Goal: Task Accomplishment & Management: Manage account settings

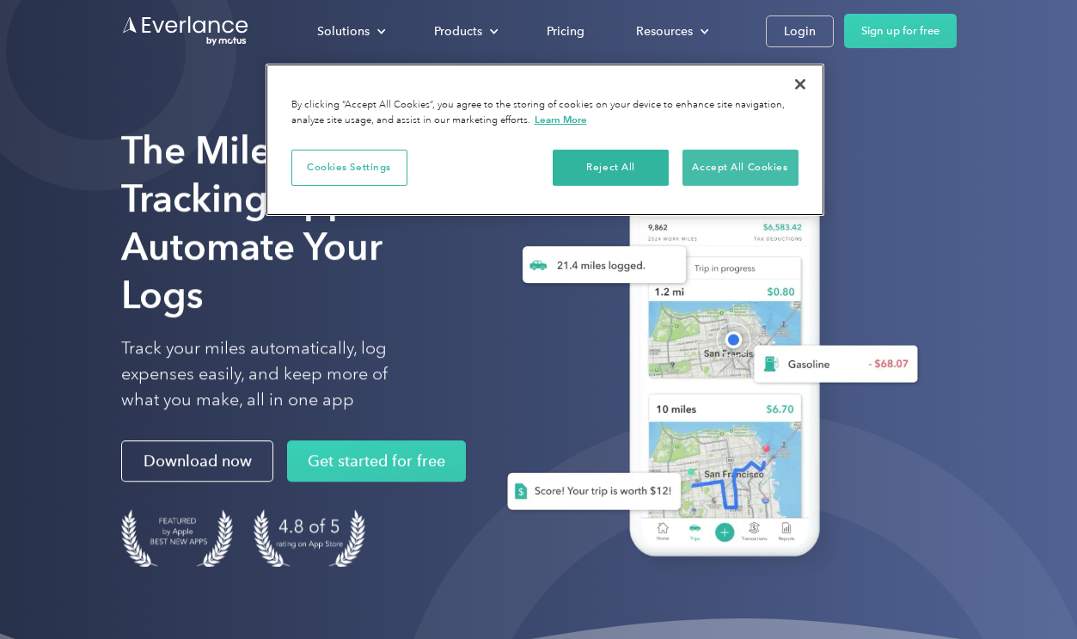
click at [728, 163] on button "Accept All Cookies" at bounding box center [741, 168] width 116 height 36
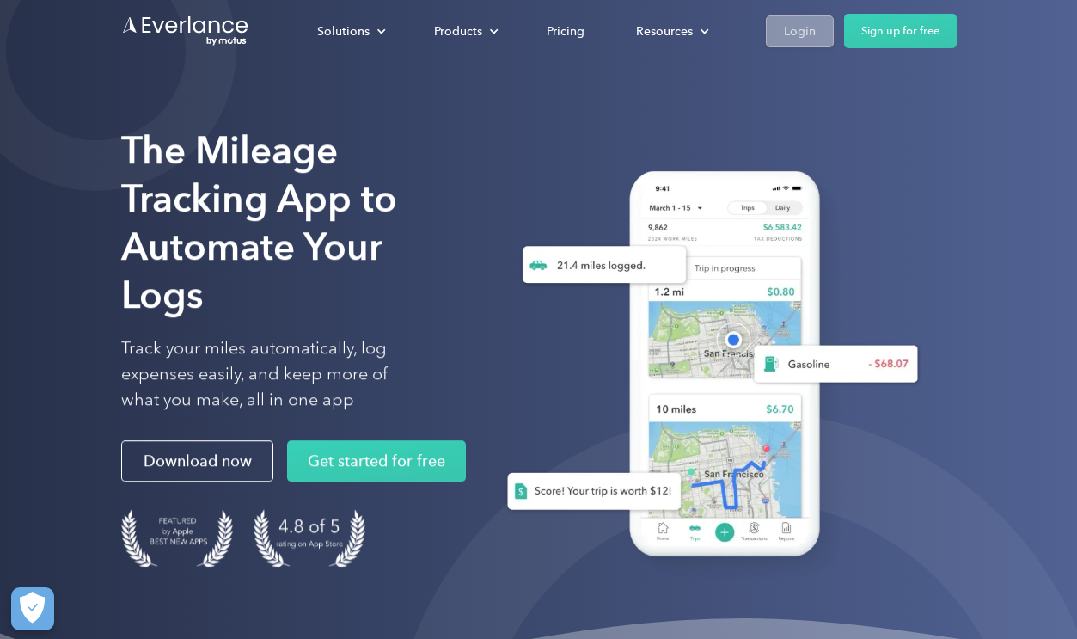
click at [793, 32] on div "Login" at bounding box center [800, 31] width 32 height 21
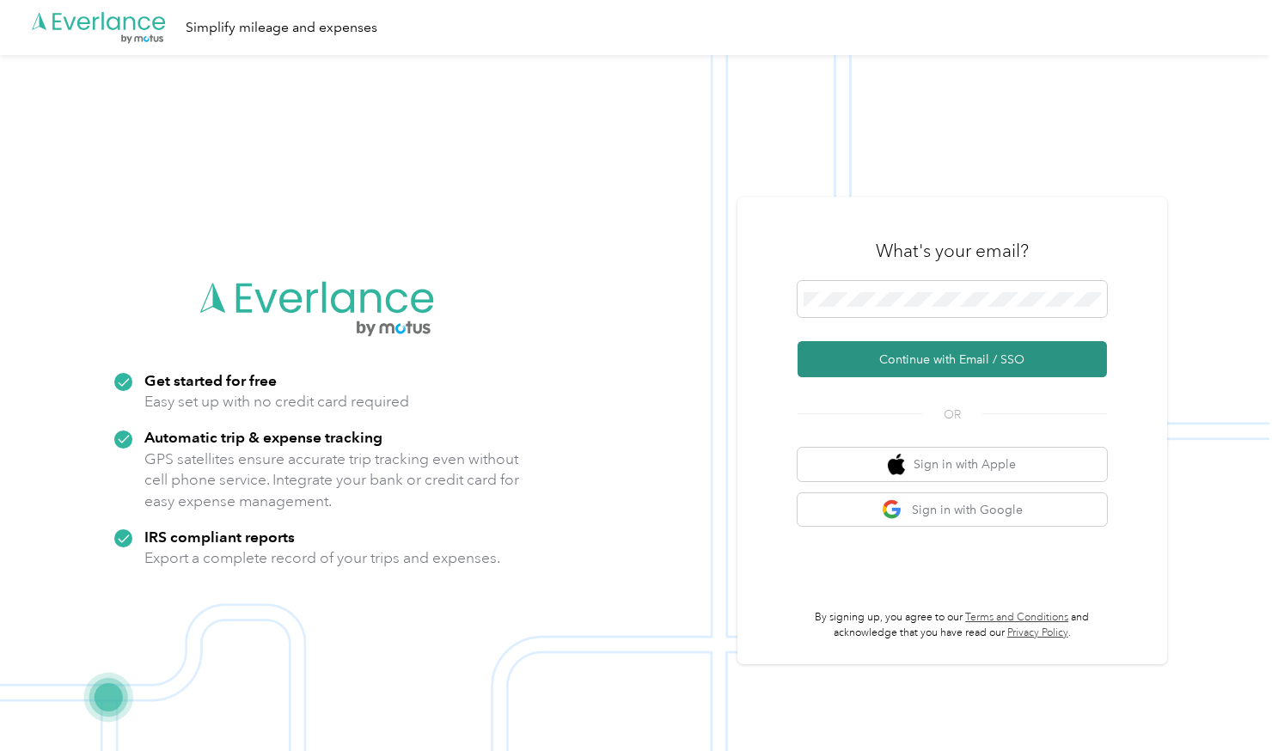
click at [943, 364] on button "Continue with Email / SSO" at bounding box center [952, 359] width 309 height 36
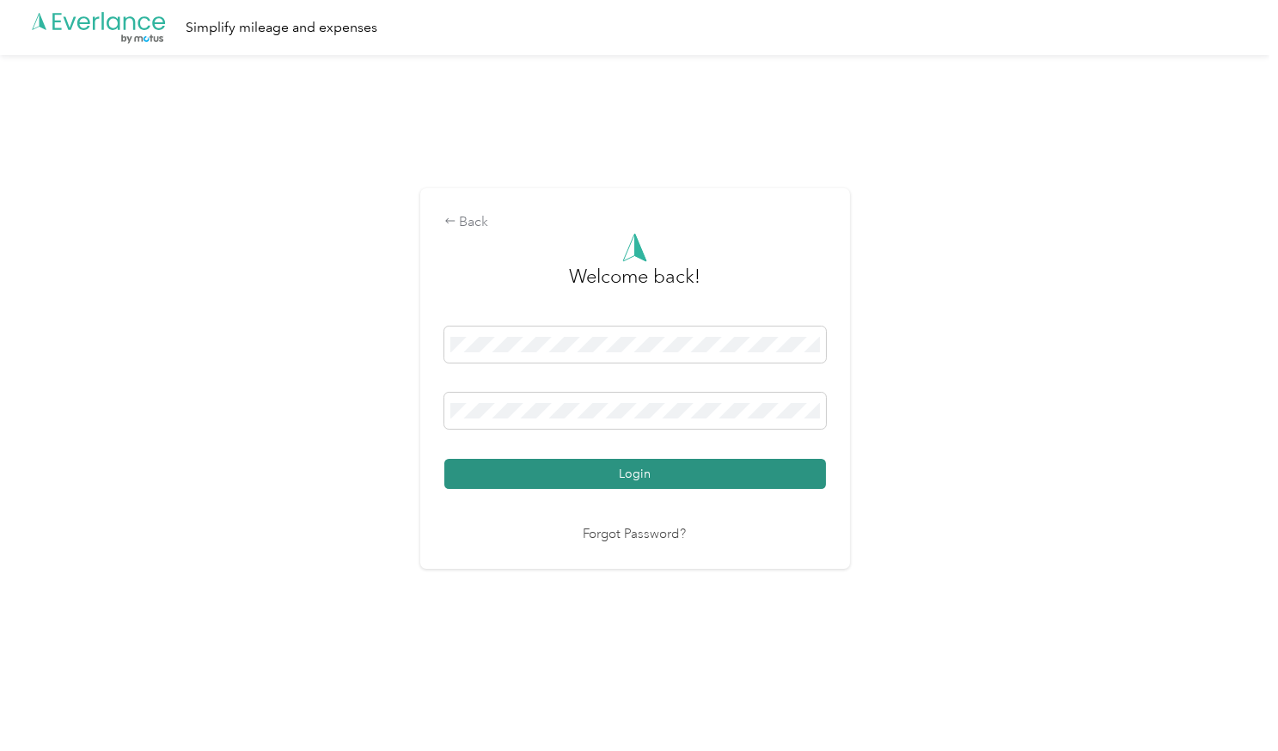
click at [625, 476] on button "Login" at bounding box center [635, 474] width 382 height 30
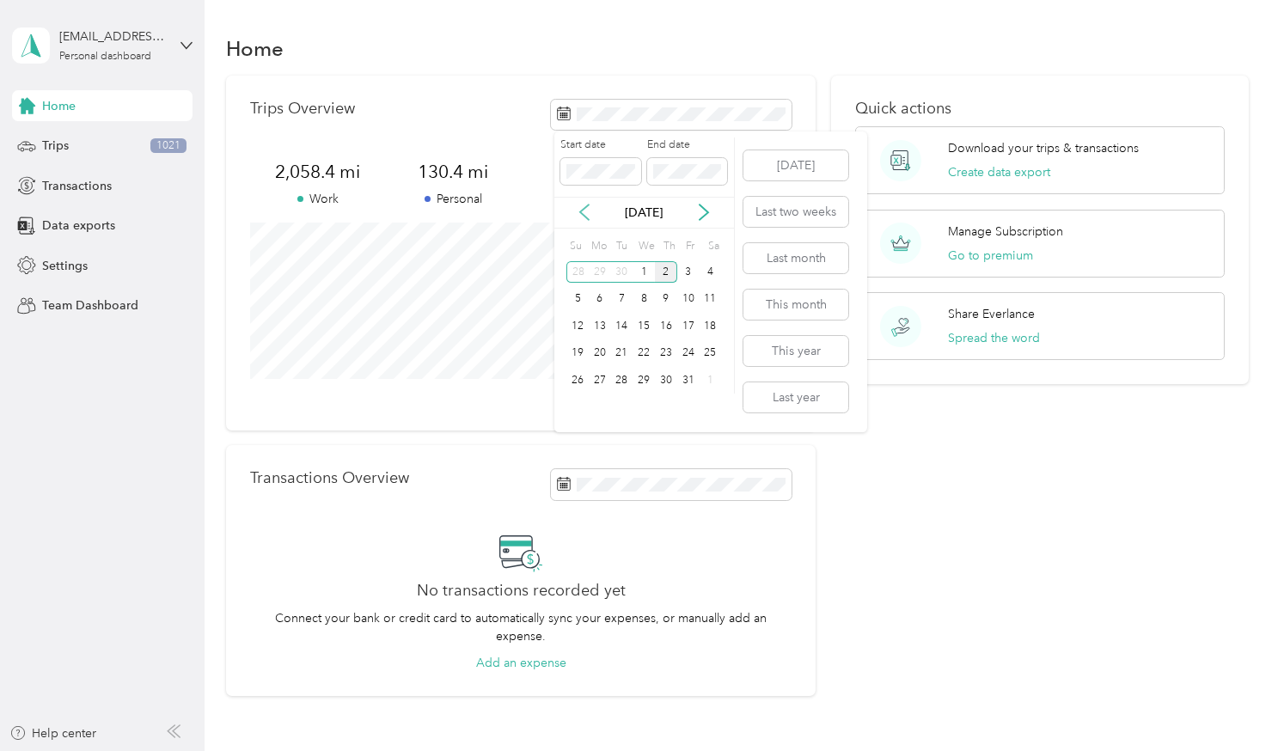
click at [580, 209] on icon at bounding box center [584, 212] width 17 height 17
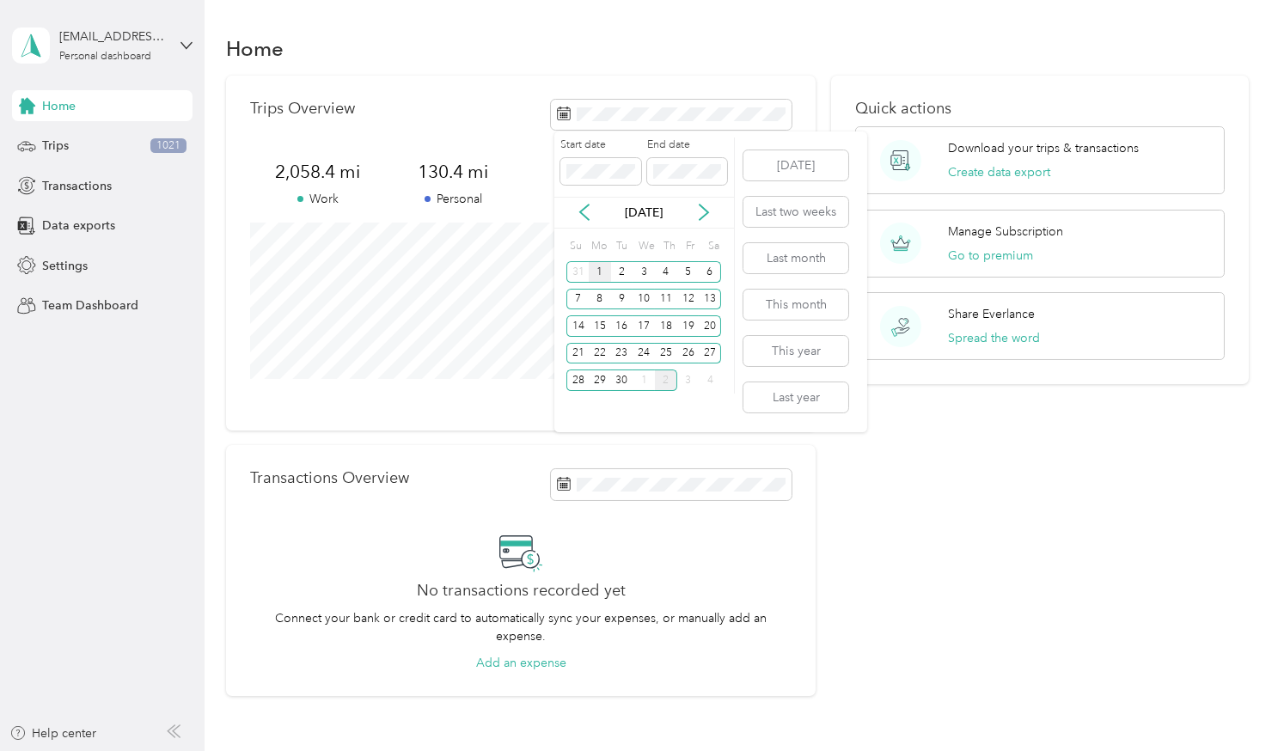
click at [600, 268] on div "1" at bounding box center [600, 271] width 22 height 21
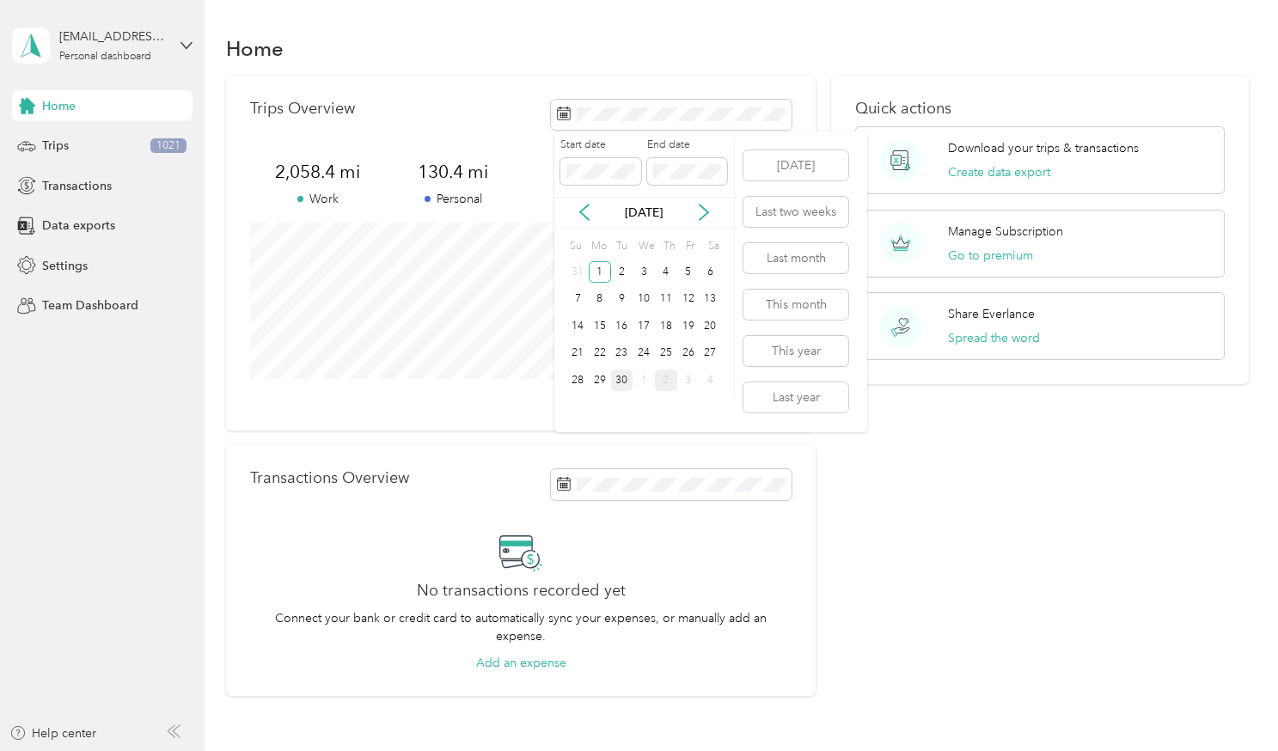
click at [622, 379] on div "30" at bounding box center [622, 380] width 22 height 21
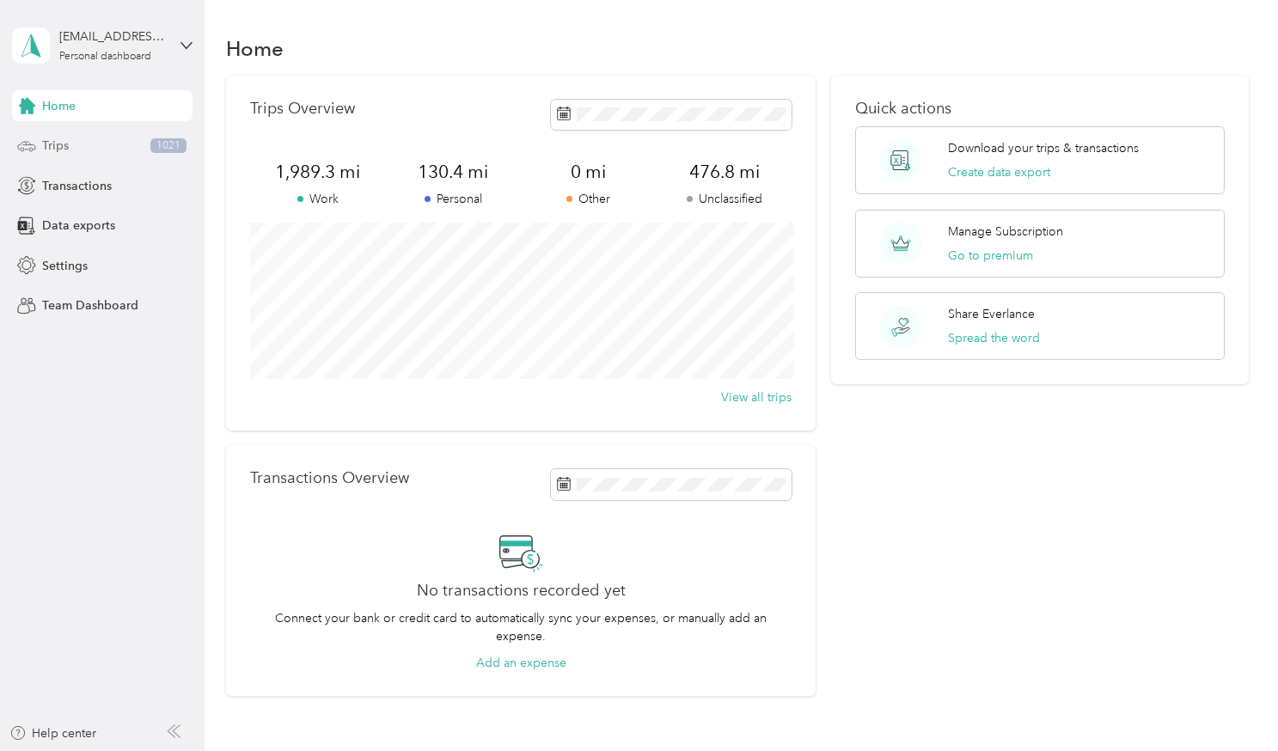
click at [50, 141] on span "Trips" at bounding box center [55, 146] width 27 height 18
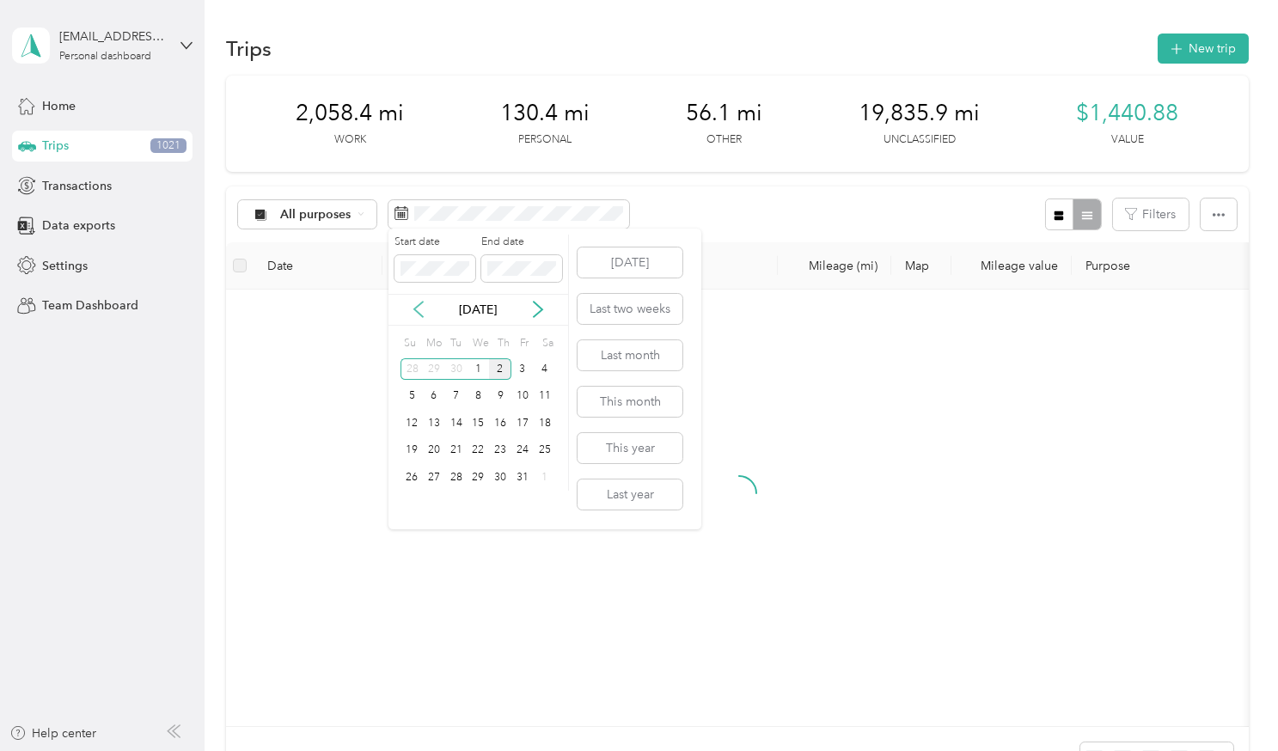
click at [413, 305] on icon at bounding box center [418, 309] width 17 height 17
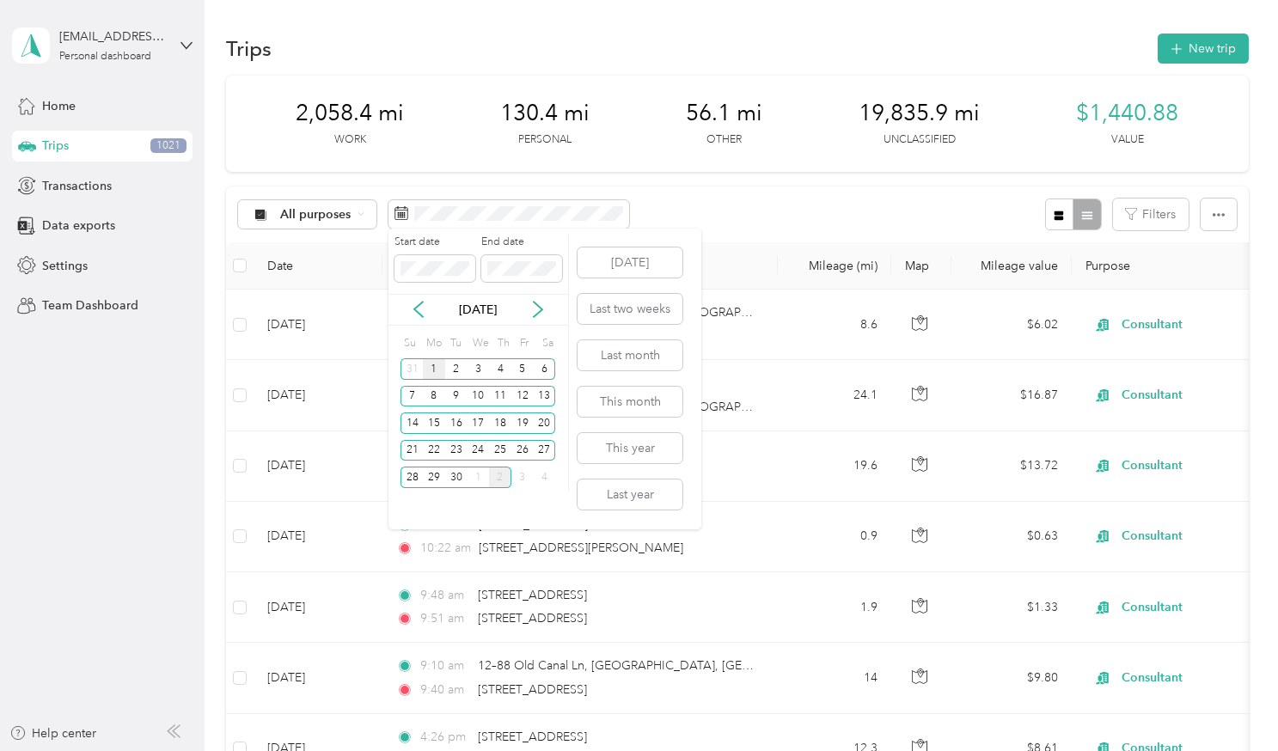
click at [436, 371] on div "1" at bounding box center [434, 368] width 22 height 21
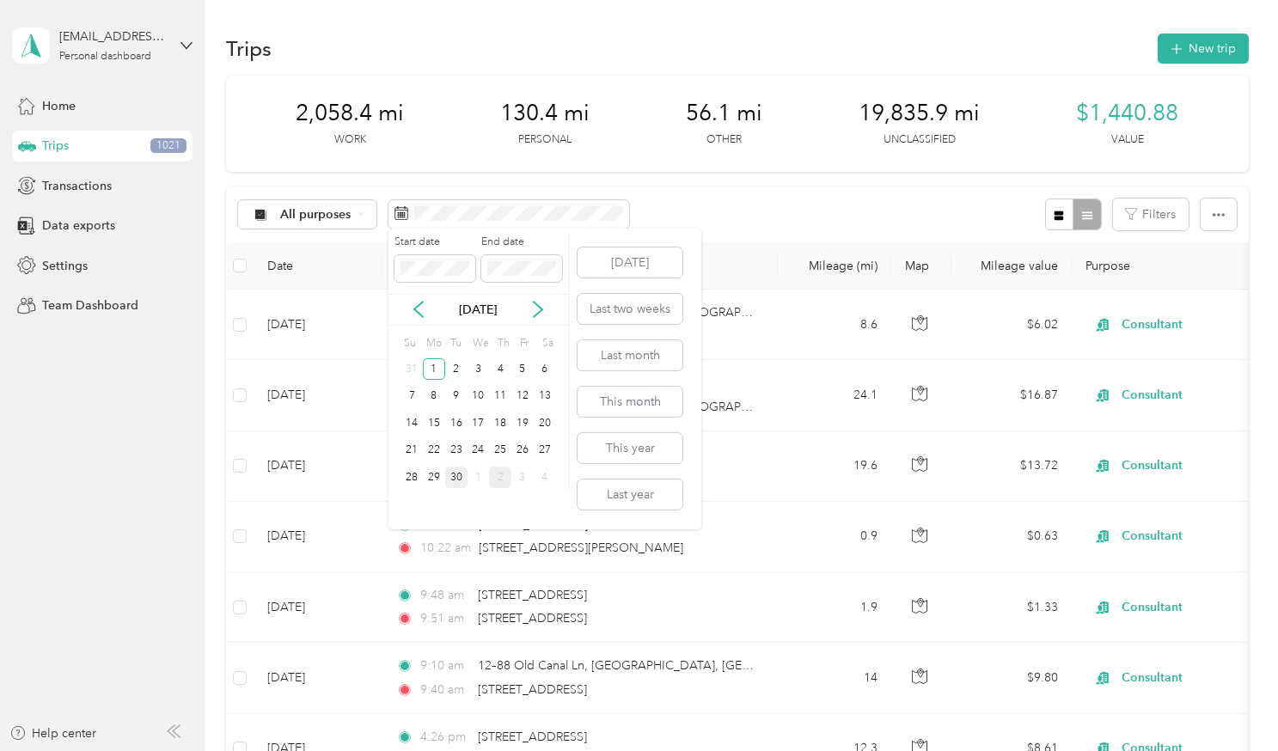
click at [461, 473] on div "30" at bounding box center [456, 477] width 22 height 21
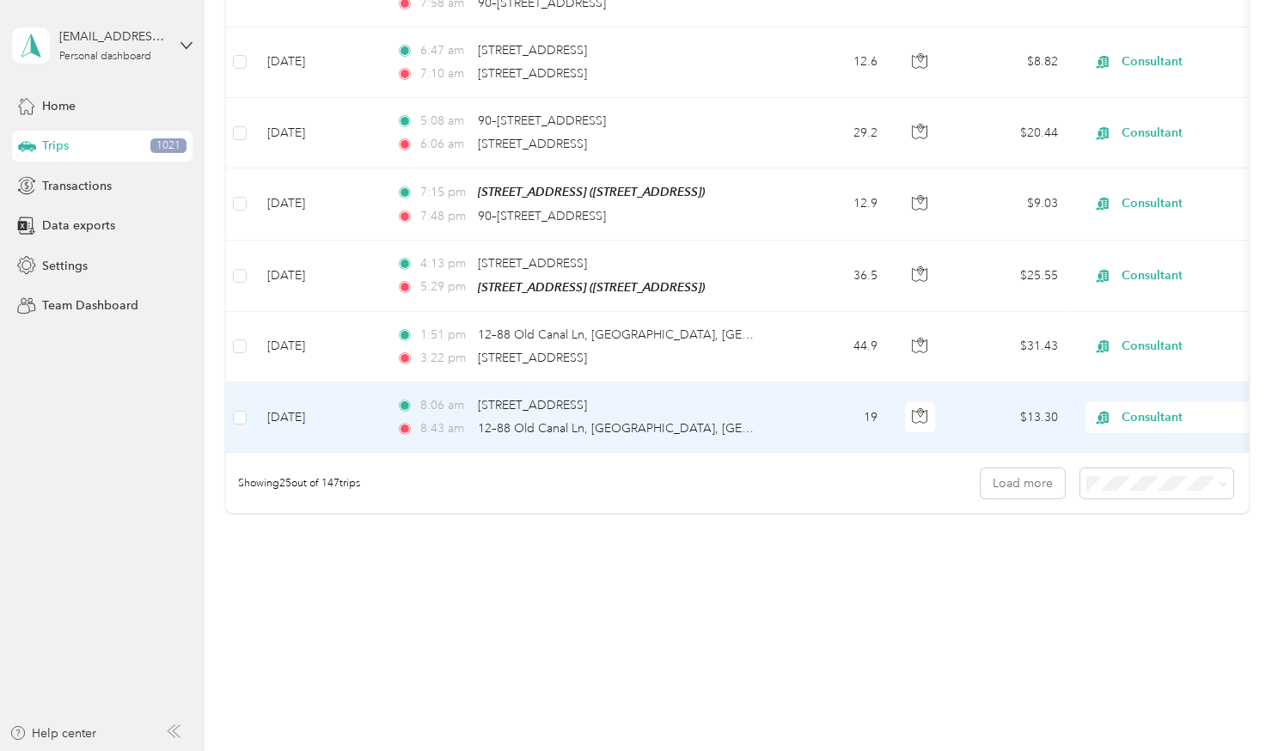
scroll to position [4215, 0]
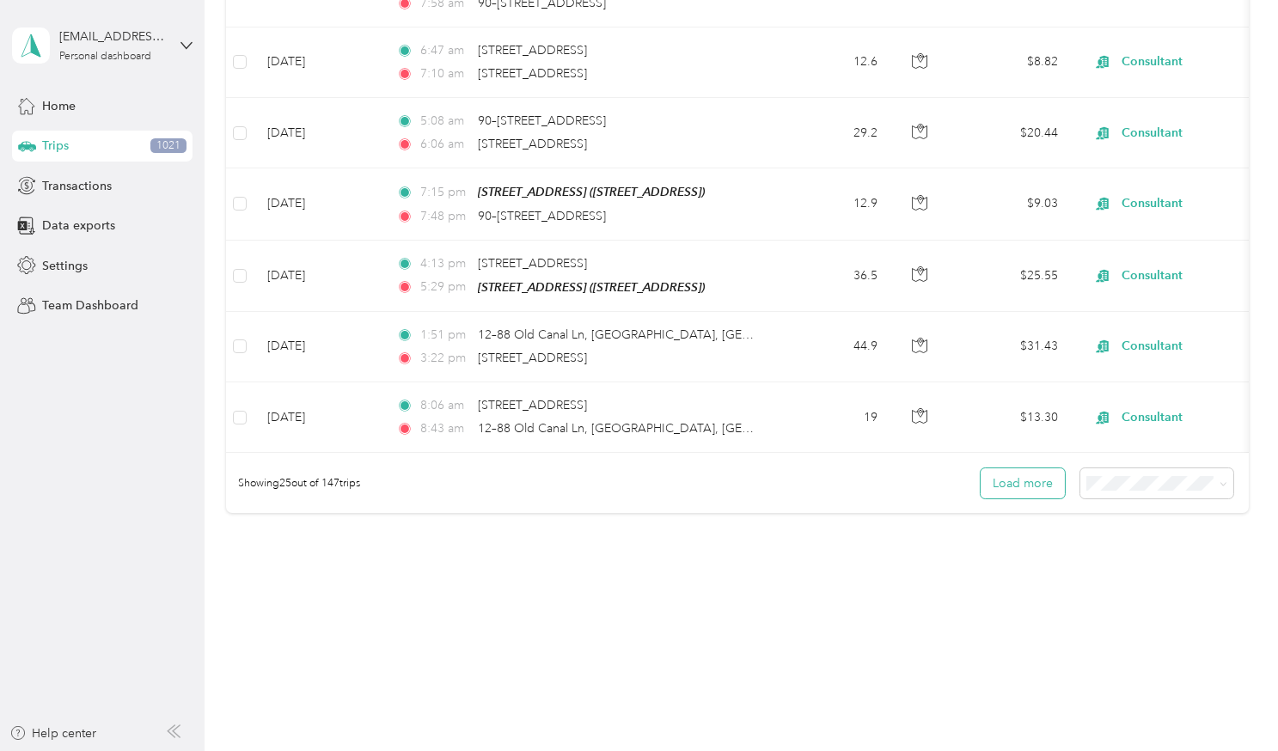
click at [1026, 468] on button "Load more" at bounding box center [1023, 483] width 84 height 30
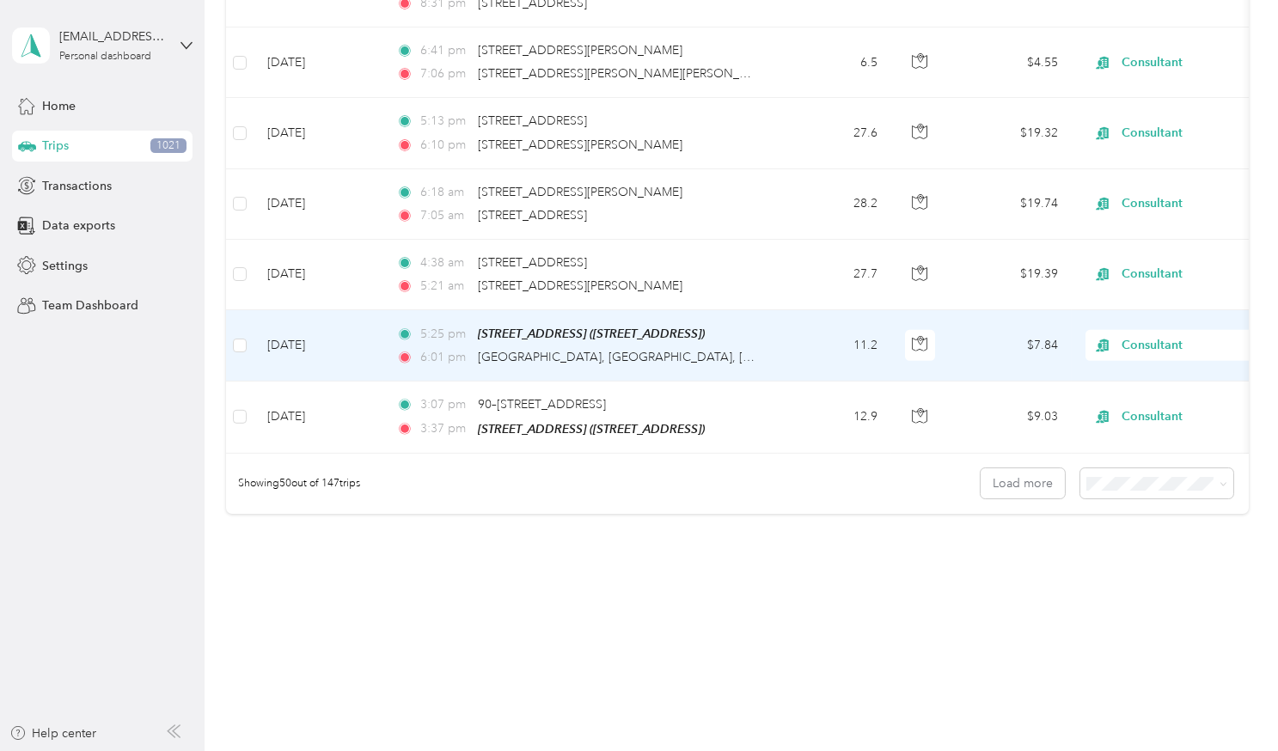
scroll to position [8452, 0]
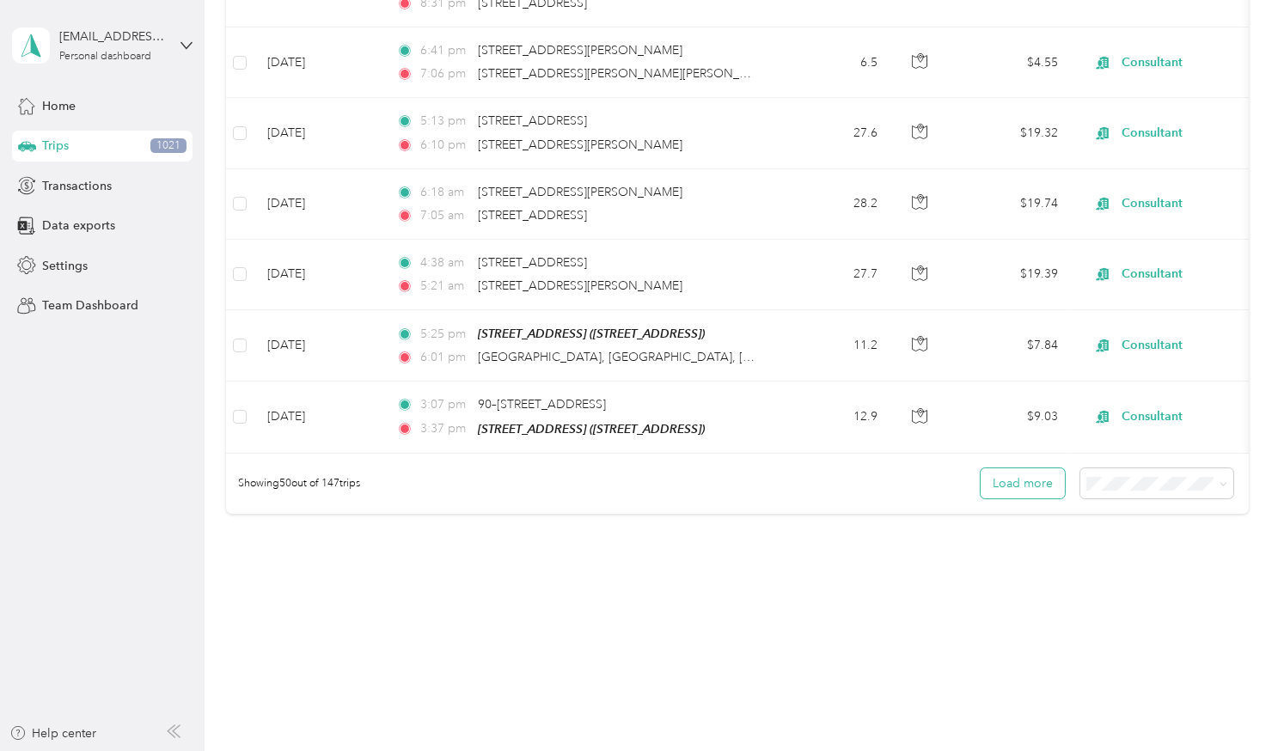
click at [1022, 468] on button "Load more" at bounding box center [1023, 483] width 84 height 30
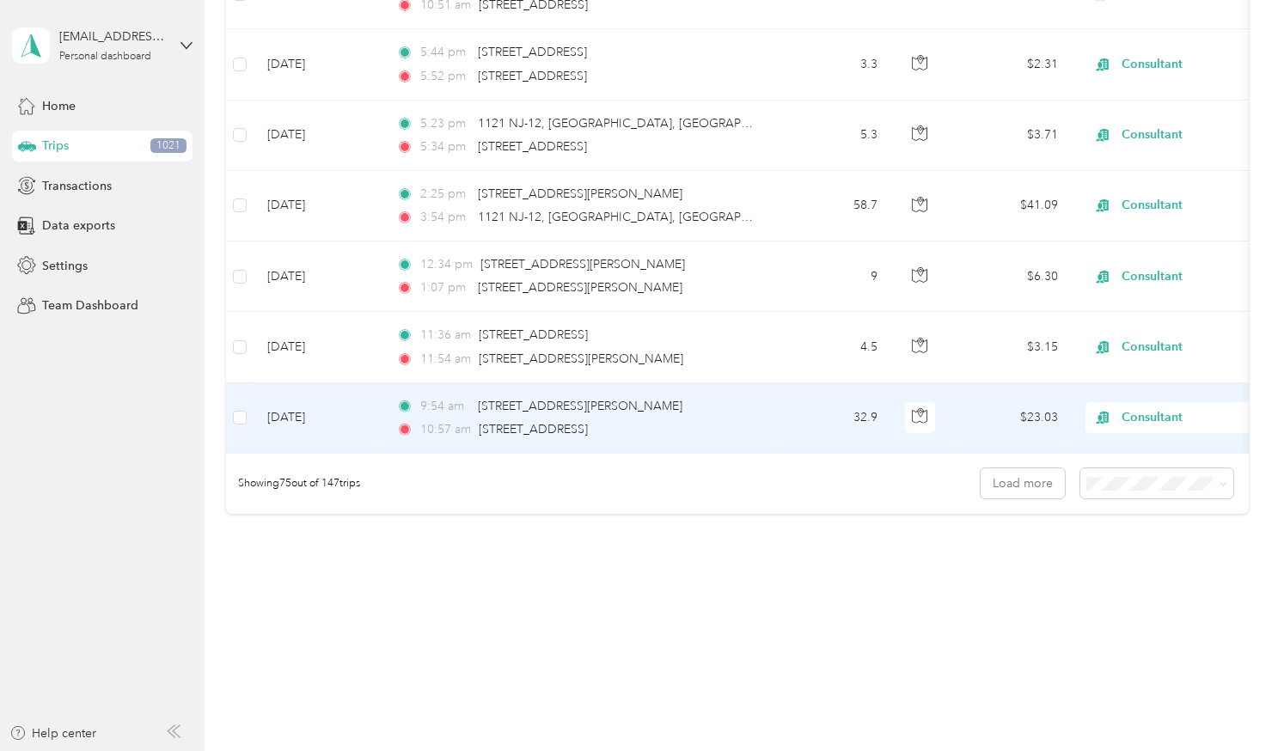
scroll to position [12782, 0]
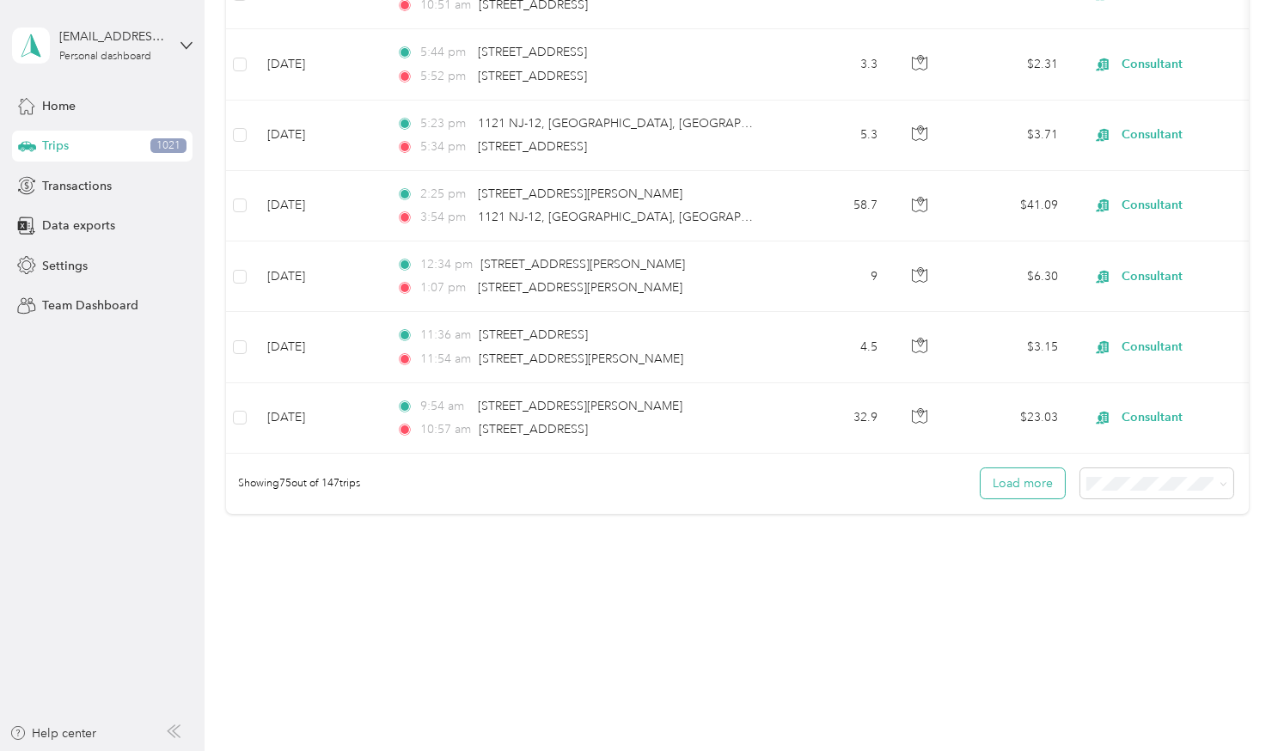
click at [1027, 468] on button "Load more" at bounding box center [1023, 483] width 84 height 30
